Goal: Transaction & Acquisition: Purchase product/service

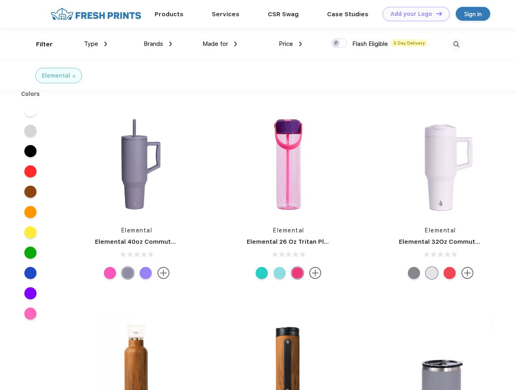
click at [413, 14] on link "Add your Logo Design Tool" at bounding box center [416, 14] width 67 height 14
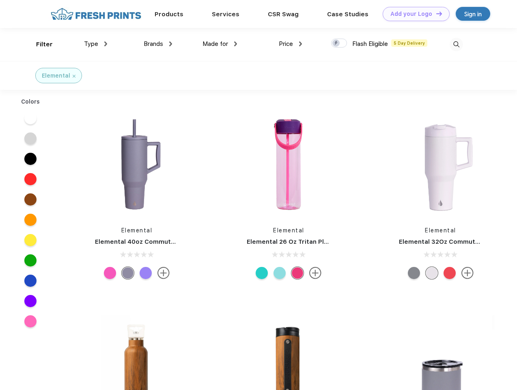
click at [0, 0] on div "Design Tool" at bounding box center [0, 0] width 0 height 0
click at [436, 13] on link "Add your Logo Design Tool" at bounding box center [416, 14] width 67 height 14
click at [39, 44] on div "Filter" at bounding box center [44, 44] width 17 height 9
click at [96, 44] on span "Type" at bounding box center [91, 43] width 14 height 7
click at [158, 44] on span "Brands" at bounding box center [153, 43] width 19 height 7
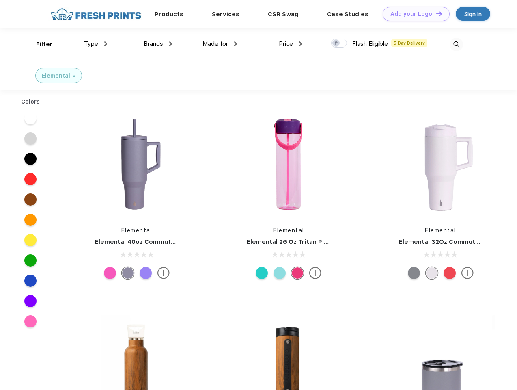
click at [220, 44] on span "Made for" at bounding box center [216, 43] width 26 height 7
click at [291, 44] on span "Price" at bounding box center [286, 43] width 14 height 7
click at [339, 43] on div at bounding box center [339, 43] width 16 height 9
click at [337, 43] on input "checkbox" at bounding box center [333, 40] width 5 height 5
click at [456, 44] on img at bounding box center [456, 44] width 13 height 13
